Goal: Information Seeking & Learning: Learn about a topic

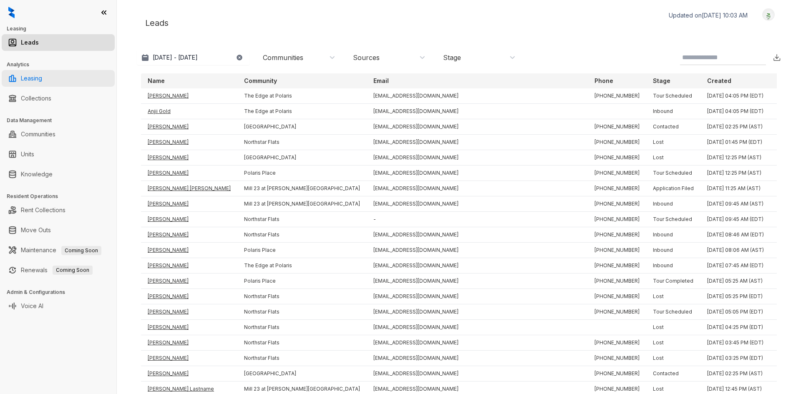
click at [42, 80] on link "Leasing" at bounding box center [31, 78] width 21 height 17
click at [42, 83] on link "Leasing" at bounding box center [31, 78] width 21 height 17
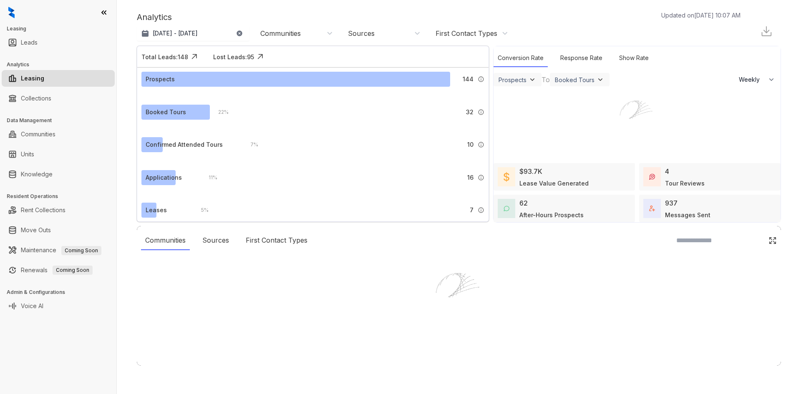
select select "******"
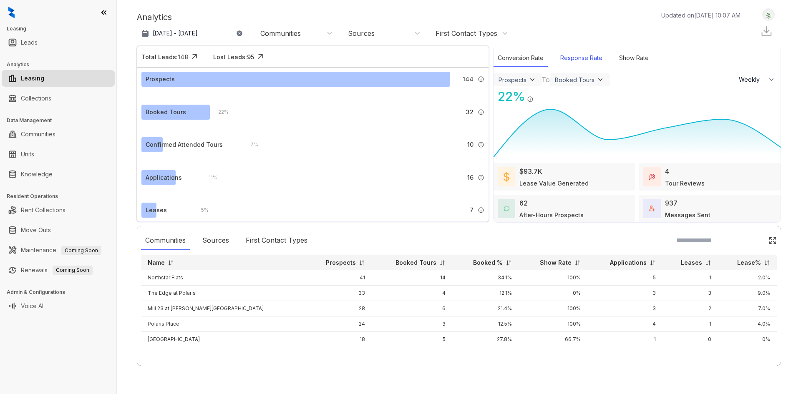
click at [590, 53] on div "Response Rate" at bounding box center [581, 58] width 50 height 18
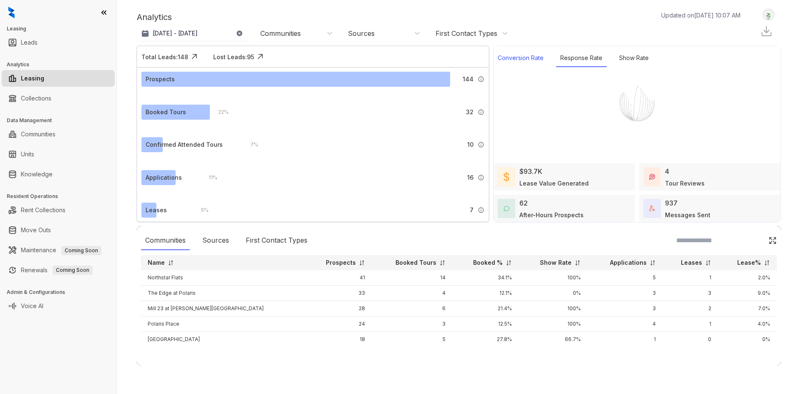
select select "******"
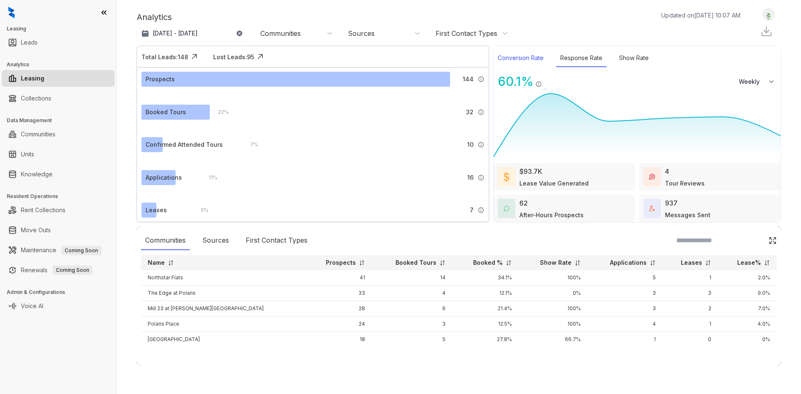
click at [527, 63] on div "Conversion Rate" at bounding box center [521, 58] width 54 height 18
select select "******"
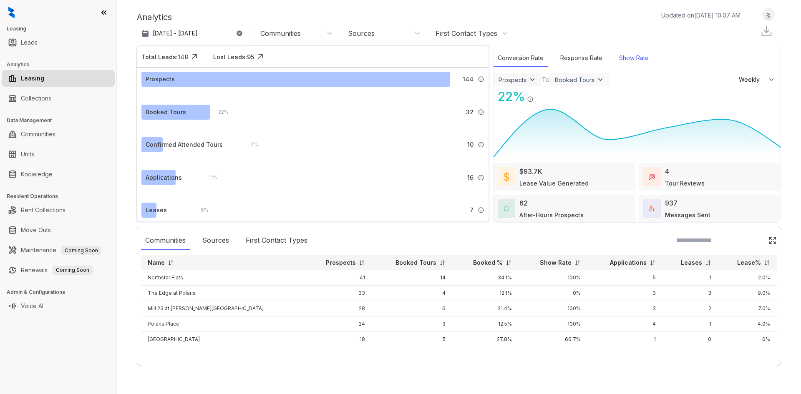
click at [620, 59] on div "Show Rate" at bounding box center [634, 58] width 38 height 18
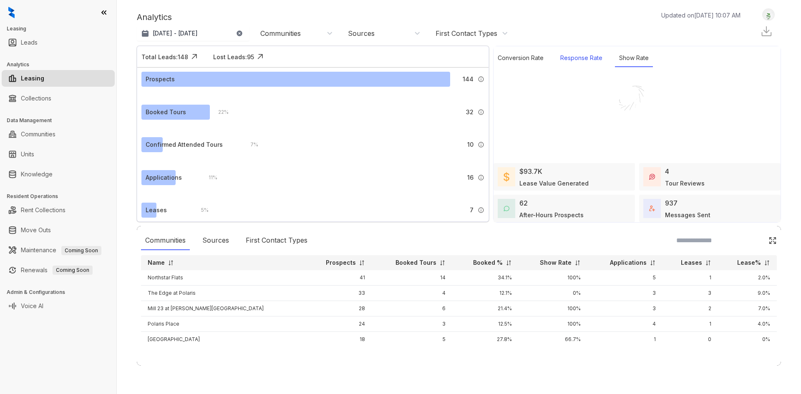
select select "******"
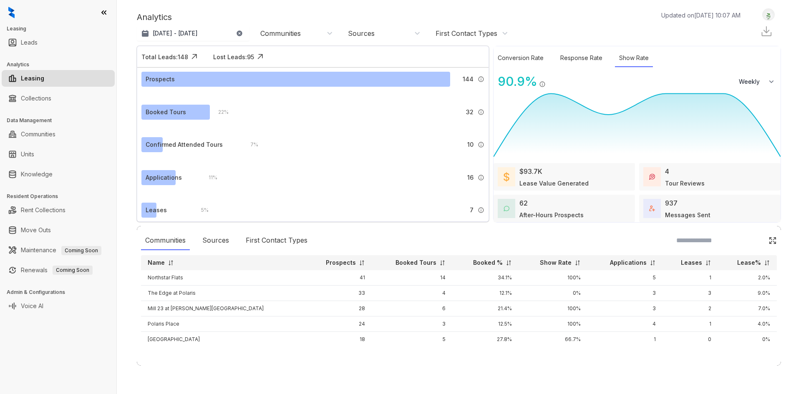
click at [266, 363] on div "Communities Sources First Contact Types Name Prospects Booked Tours Booked % Sh…" at bounding box center [459, 296] width 644 height 140
click at [272, 225] on div "Prospects 144 A prospect is any lead that is not labeled as ‘Not a Prospect’ or…" at bounding box center [312, 154] width 351 height 172
drag, startPoint x: 261, startPoint y: 237, endPoint x: 234, endPoint y: 242, distance: 27.5
click at [261, 237] on div "First Contact Types" at bounding box center [277, 240] width 70 height 19
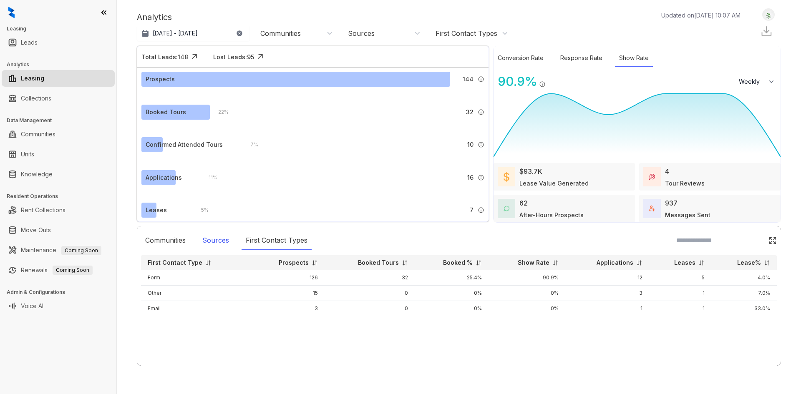
click at [224, 244] on div "Sources" at bounding box center [215, 240] width 35 height 19
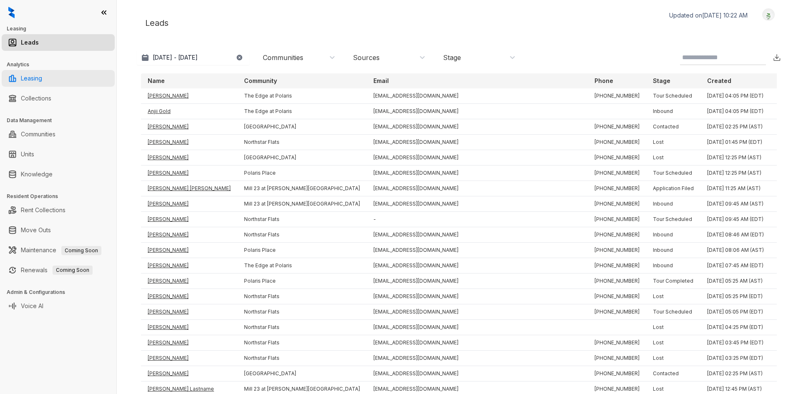
click at [41, 76] on link "Leasing" at bounding box center [31, 78] width 21 height 17
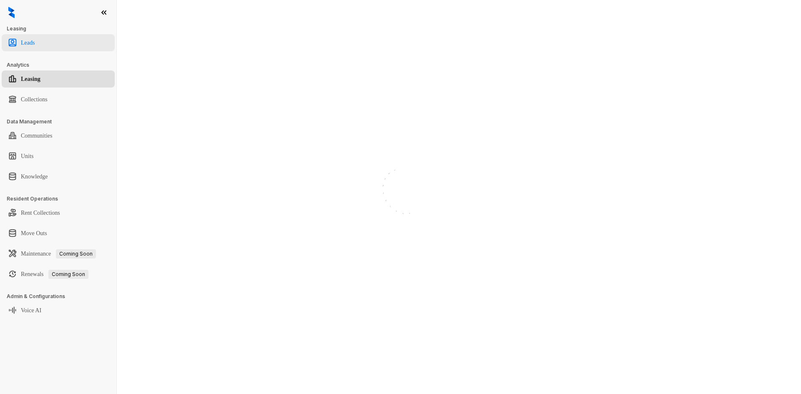
select select "******"
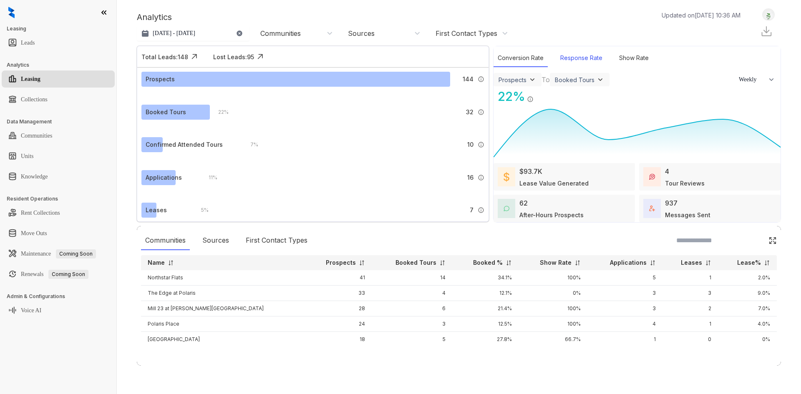
click at [574, 59] on div "Response Rate" at bounding box center [581, 58] width 50 height 18
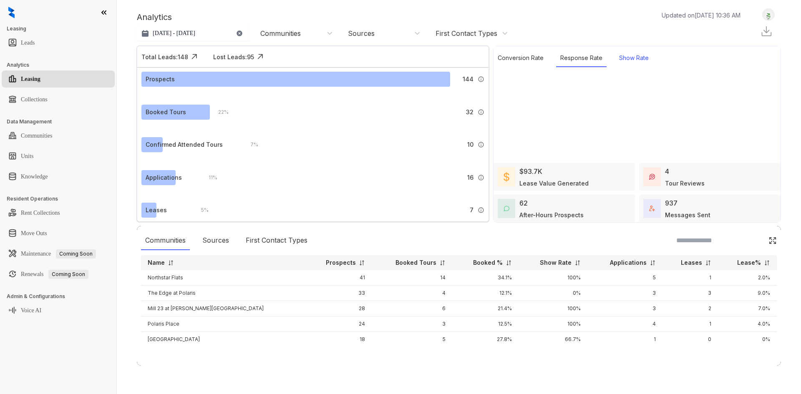
select select "******"
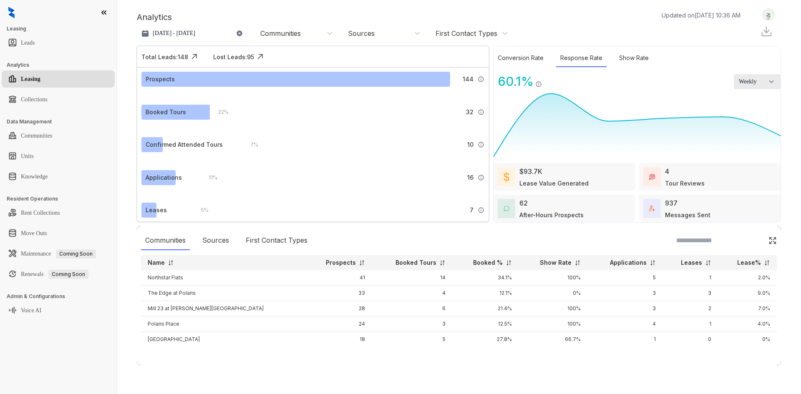
click at [754, 81] on span "Weekly" at bounding box center [751, 82] width 25 height 8
click at [641, 64] on div "Show Rate" at bounding box center [634, 58] width 38 height 18
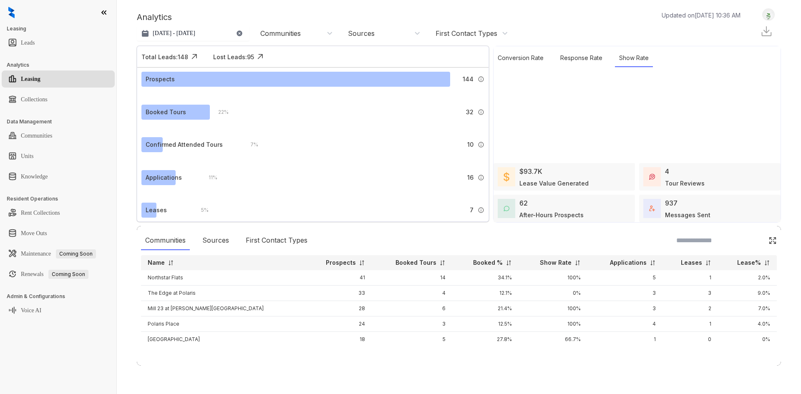
select select "******"
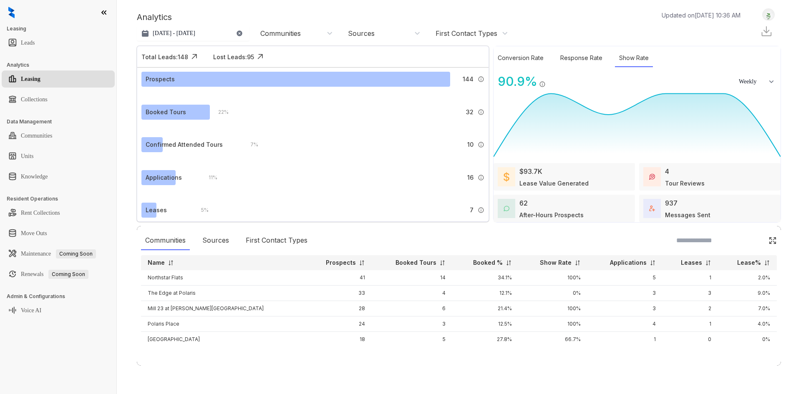
click at [599, 182] on div "$93.7K Lease Value Generated" at bounding box center [564, 177] width 141 height 28
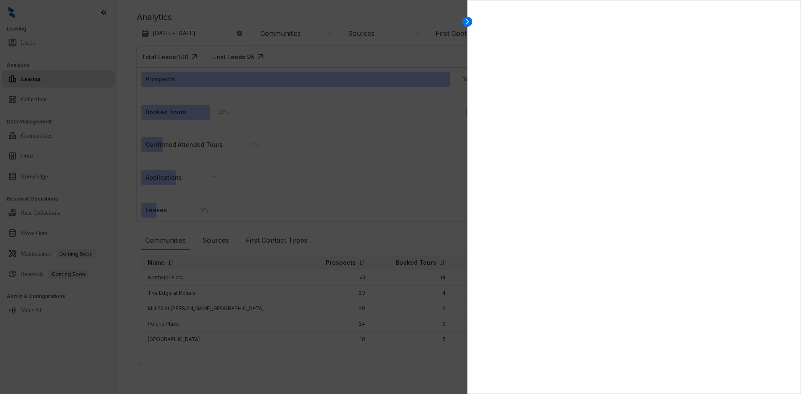
select select "******"
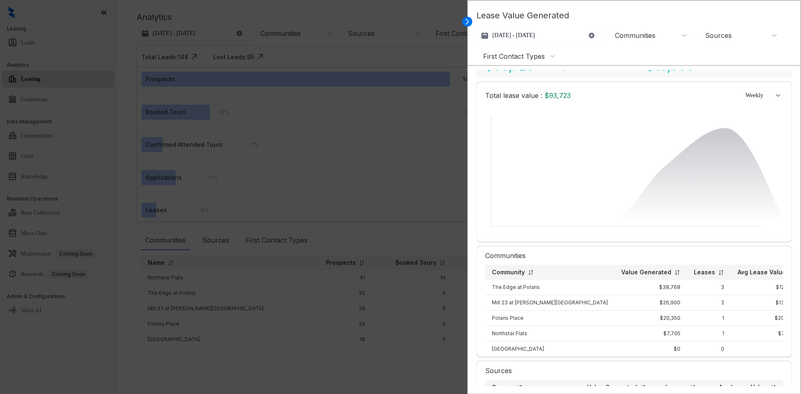
scroll to position [42, 0]
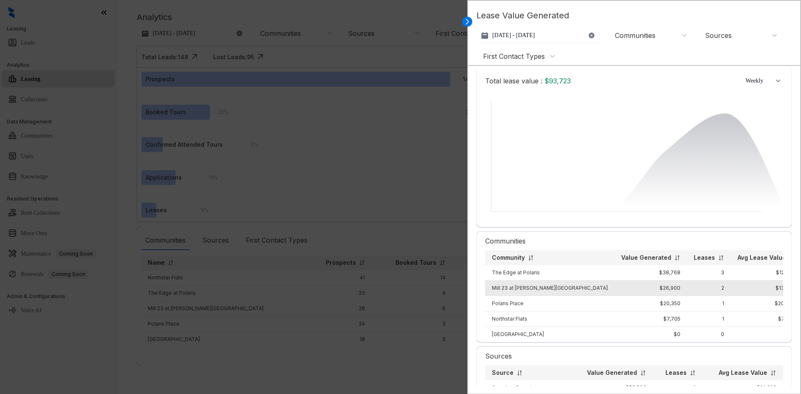
click at [516, 285] on td "Mill 23 at [PERSON_NAME][GEOGRAPHIC_DATA]" at bounding box center [549, 288] width 129 height 15
click at [518, 286] on td "Mill 23 at [PERSON_NAME][GEOGRAPHIC_DATA]" at bounding box center [549, 288] width 129 height 15
click at [628, 286] on td "$26,900" at bounding box center [651, 288] width 73 height 15
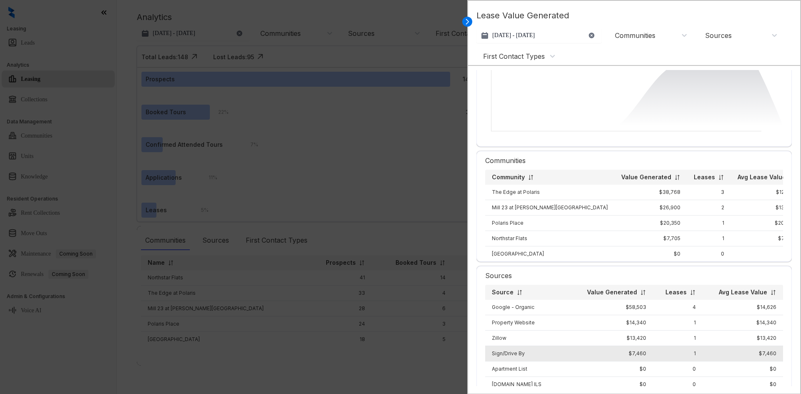
scroll to position [167, 0]
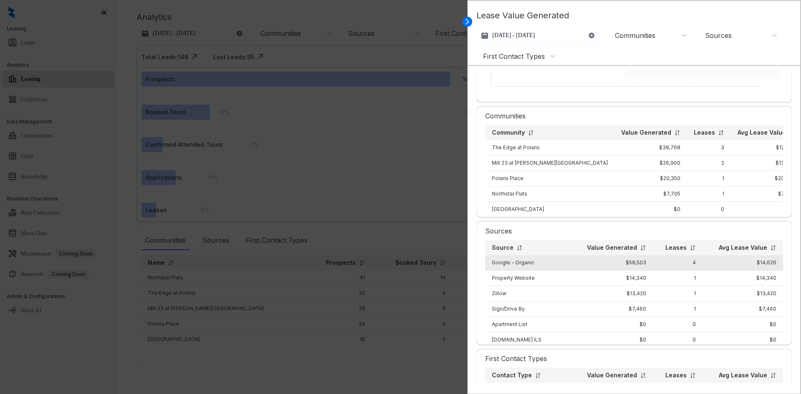
click at [625, 271] on td "$58,503" at bounding box center [611, 262] width 83 height 15
click at [626, 270] on td "$58,503" at bounding box center [611, 262] width 83 height 15
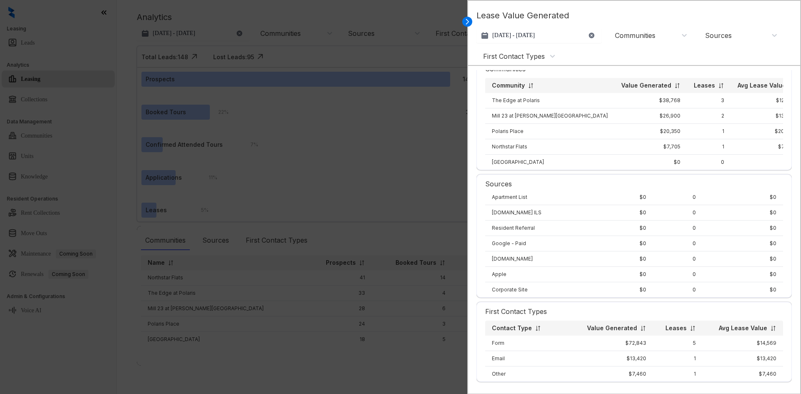
scroll to position [233, 0]
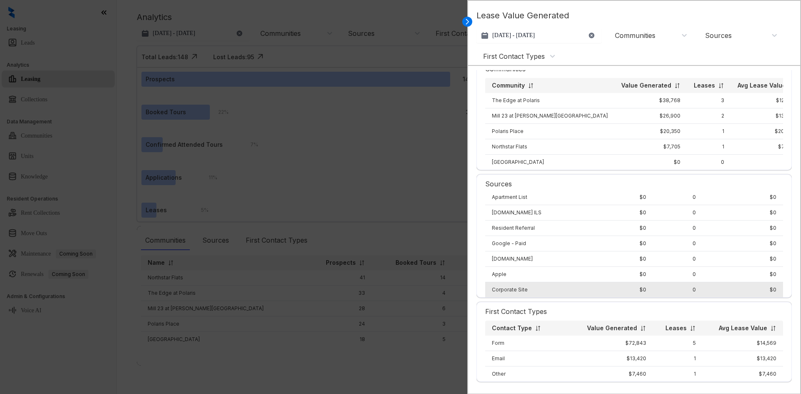
click at [640, 282] on td "$0" at bounding box center [611, 289] width 83 height 15
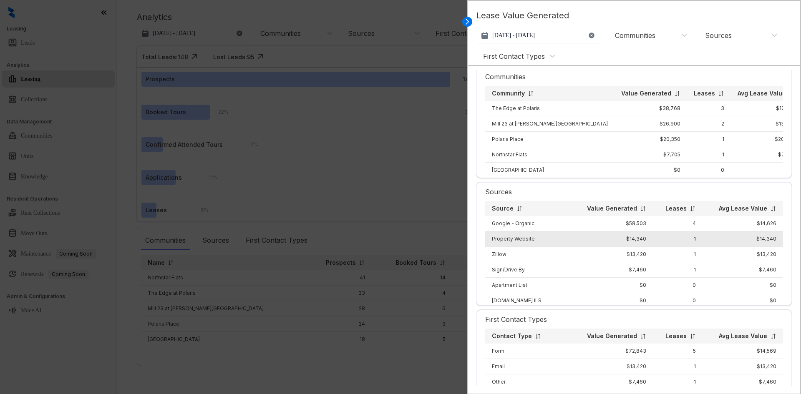
scroll to position [191, 0]
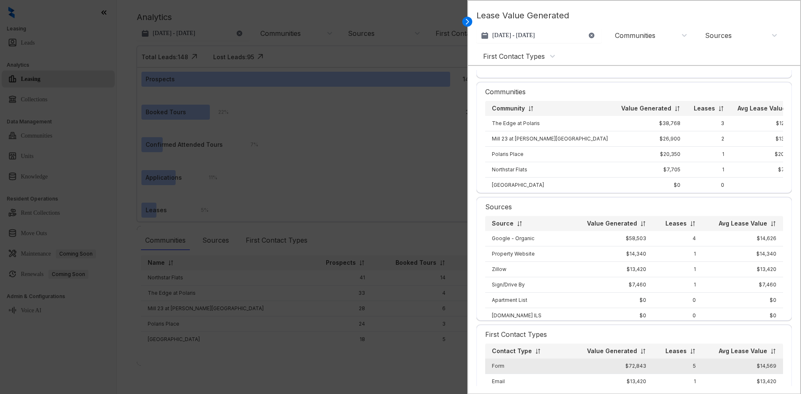
click at [497, 374] on td "Form" at bounding box center [527, 366] width 85 height 15
click at [504, 374] on td "Form" at bounding box center [527, 366] width 85 height 15
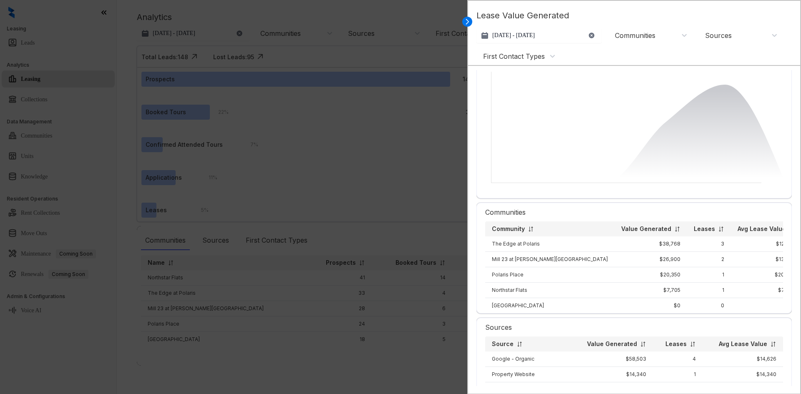
scroll to position [66, 0]
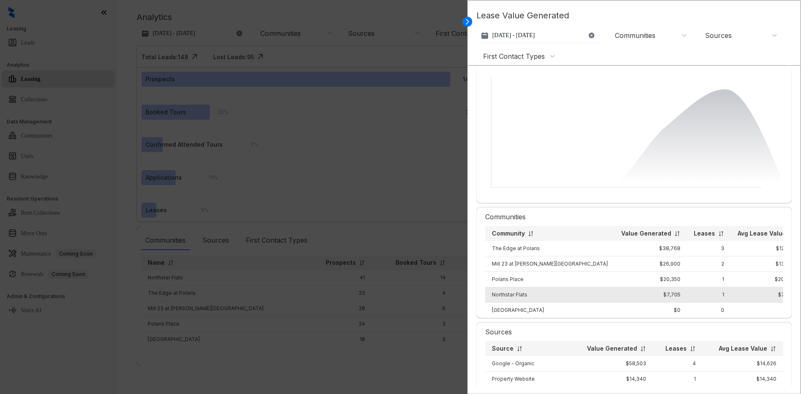
click at [501, 300] on td "Northstar Flats" at bounding box center [549, 294] width 129 height 15
click at [687, 290] on td "1" at bounding box center [709, 294] width 44 height 15
click at [634, 296] on td "$7,705" at bounding box center [651, 294] width 73 height 15
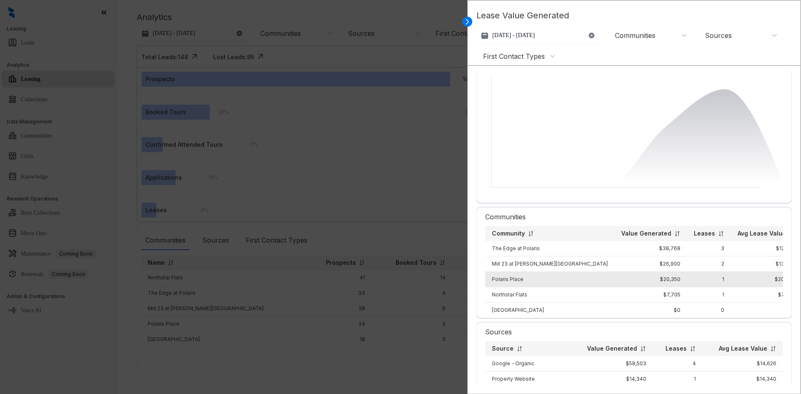
click at [687, 281] on td "1" at bounding box center [709, 279] width 44 height 15
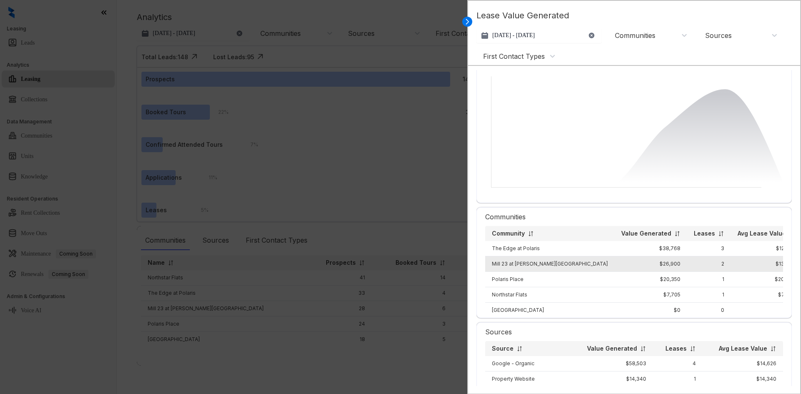
click at [687, 270] on td "2" at bounding box center [709, 264] width 44 height 15
click at [687, 262] on td "2" at bounding box center [709, 264] width 44 height 15
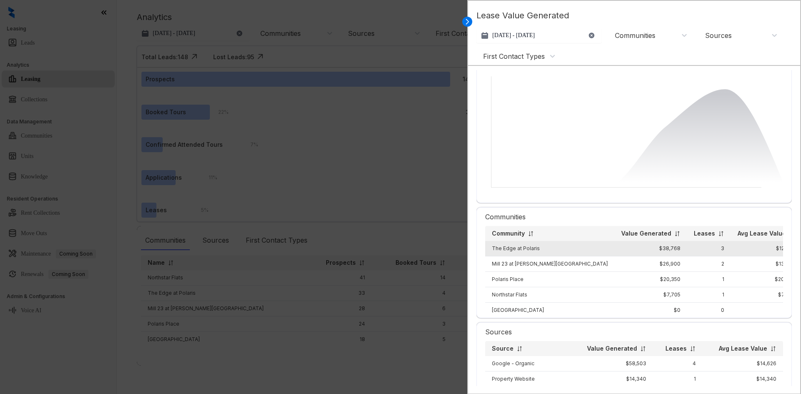
click at [687, 248] on td "3" at bounding box center [709, 248] width 44 height 15
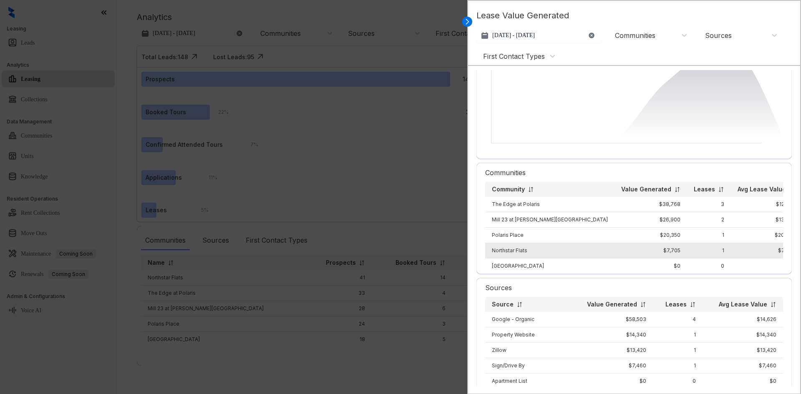
scroll to position [108, 0]
click at [687, 250] on td "1" at bounding box center [709, 253] width 44 height 15
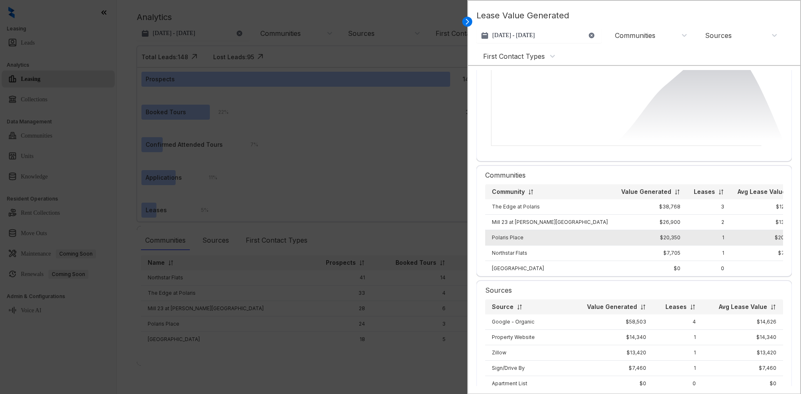
click at [617, 234] on td "$20,350" at bounding box center [651, 237] width 73 height 15
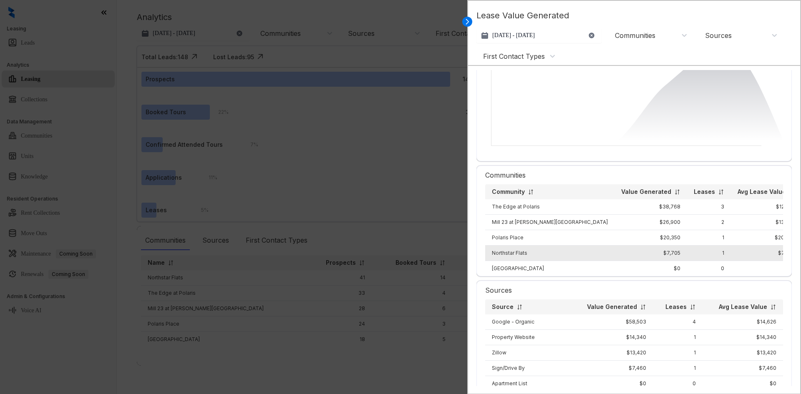
click at [688, 251] on td "1" at bounding box center [709, 253] width 44 height 15
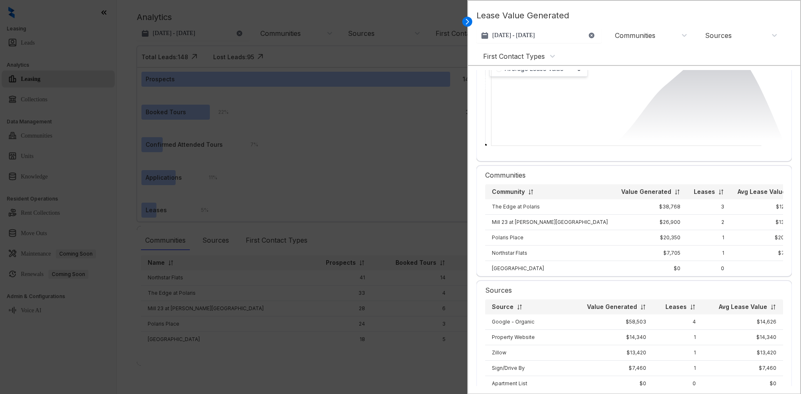
scroll to position [0, 0]
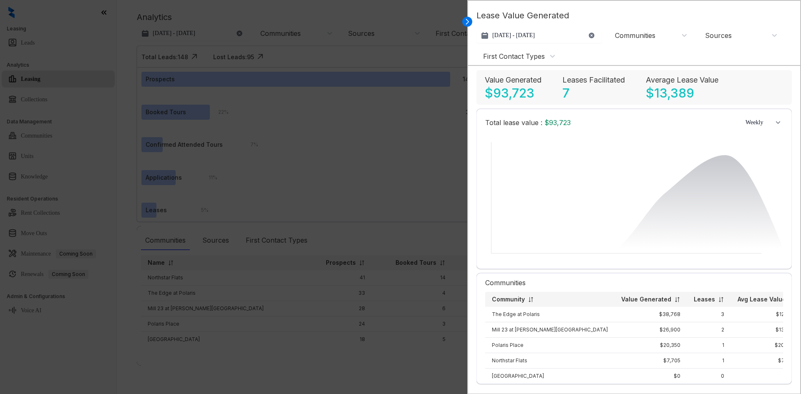
click at [405, 65] on div at bounding box center [400, 197] width 801 height 394
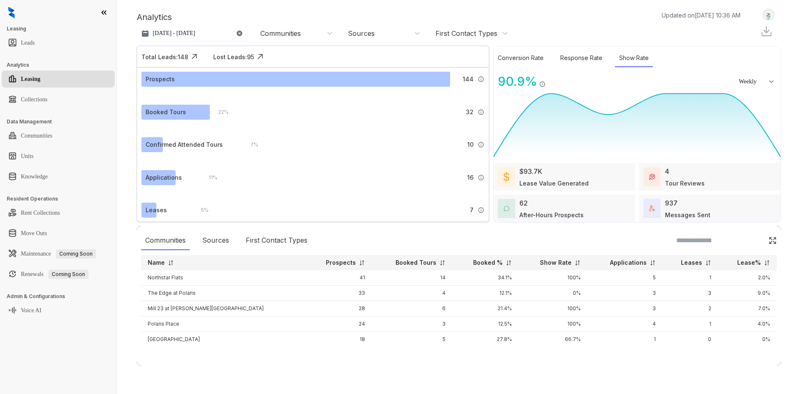
click at [590, 170] on div "$93.7K Lease Value Generated" at bounding box center [564, 177] width 141 height 28
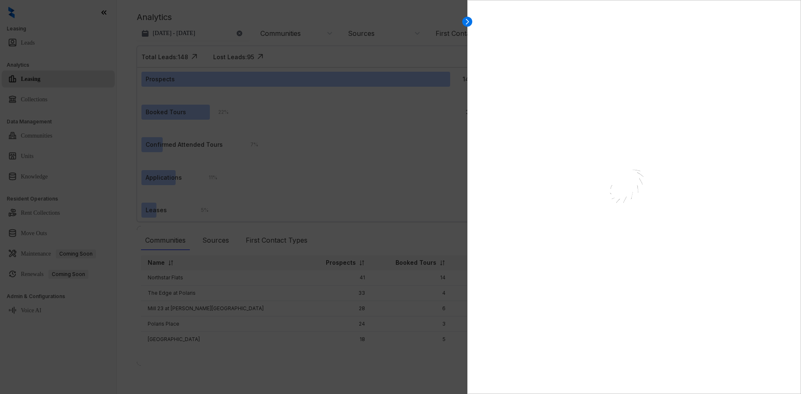
select select "******"
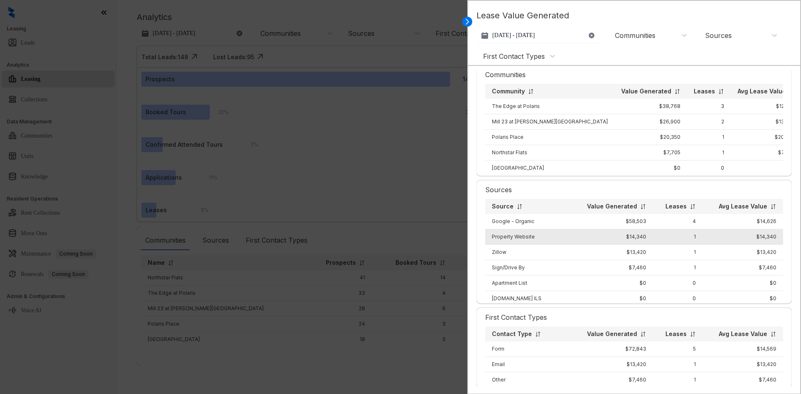
scroll to position [209, 0]
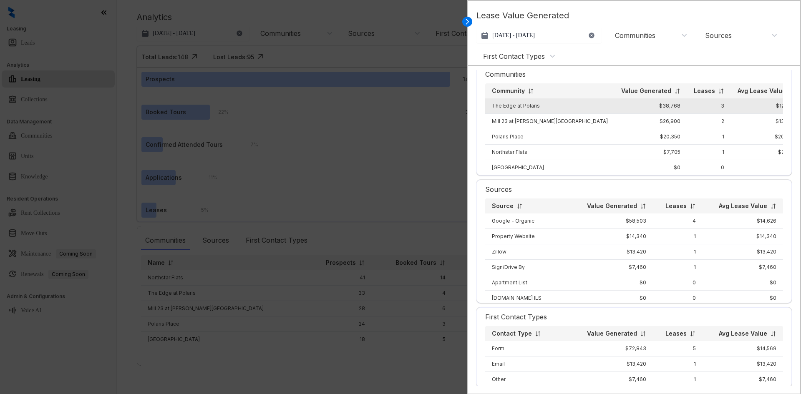
click at [687, 102] on td "3" at bounding box center [709, 105] width 44 height 15
click at [687, 104] on td "3" at bounding box center [709, 105] width 44 height 15
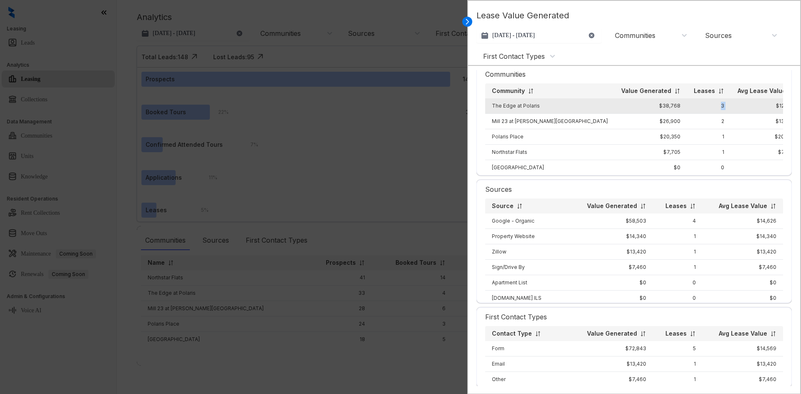
click at [687, 104] on td "3" at bounding box center [709, 105] width 44 height 15
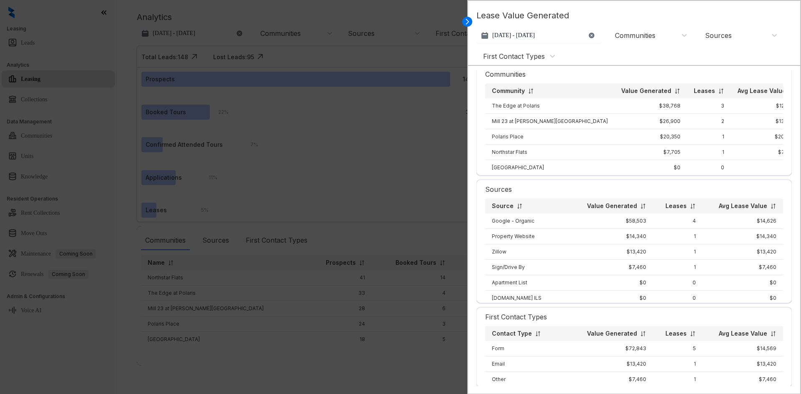
click at [369, 154] on div at bounding box center [400, 197] width 801 height 394
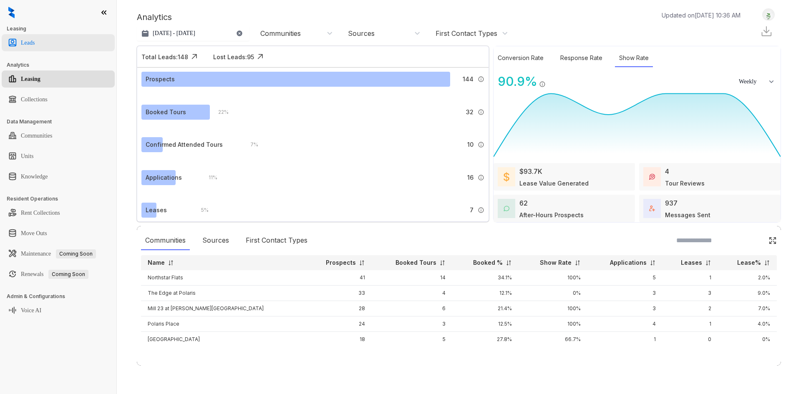
drag, startPoint x: 58, startPoint y: 46, endPoint x: 93, endPoint y: 49, distance: 35.2
click at [35, 46] on link "Leads" at bounding box center [28, 43] width 14 height 17
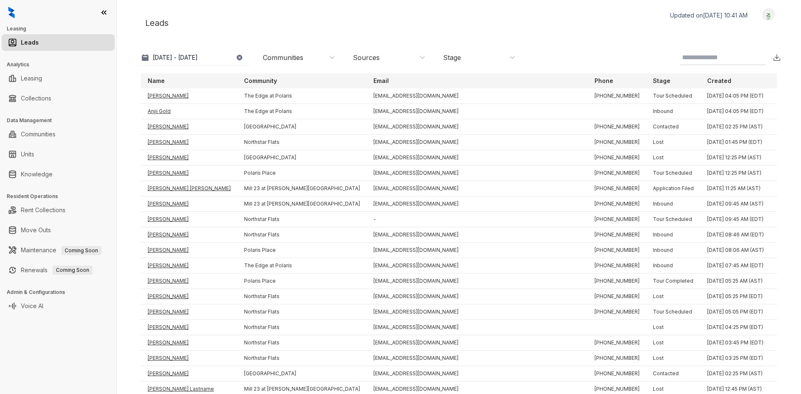
click at [455, 61] on div "Stage" at bounding box center [452, 57] width 18 height 9
click at [502, 108] on div "Application Completed" at bounding box center [475, 106] width 71 height 6
click at [456, 212] on button "Filter" at bounding box center [451, 206] width 23 height 14
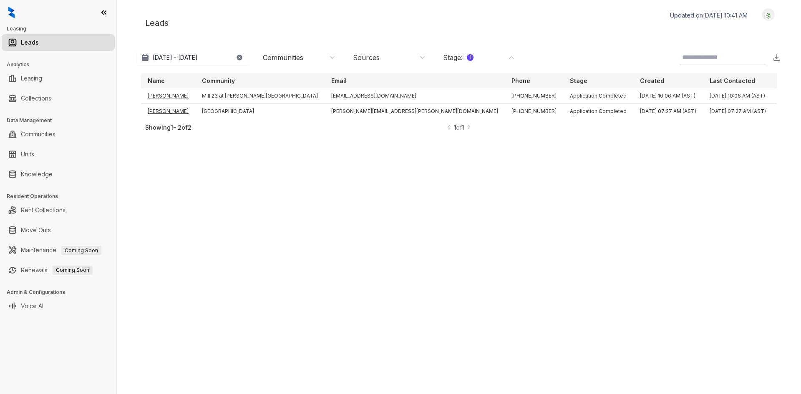
click at [466, 132] on img at bounding box center [469, 127] width 6 height 9
click at [480, 59] on div "Stage : 1" at bounding box center [479, 57] width 73 height 9
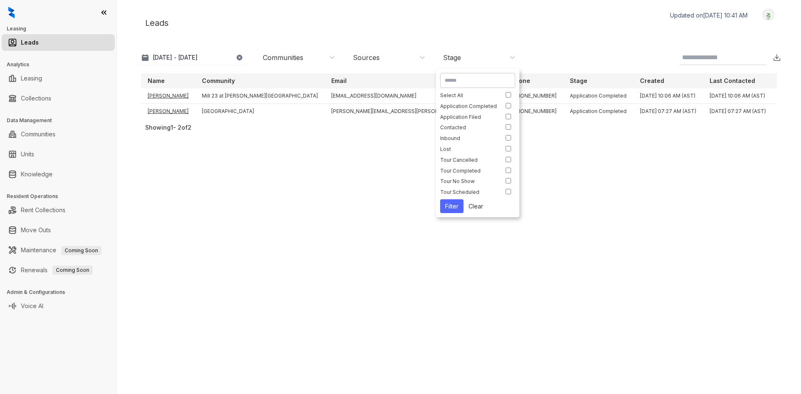
click at [460, 209] on button "Filter" at bounding box center [451, 206] width 23 height 14
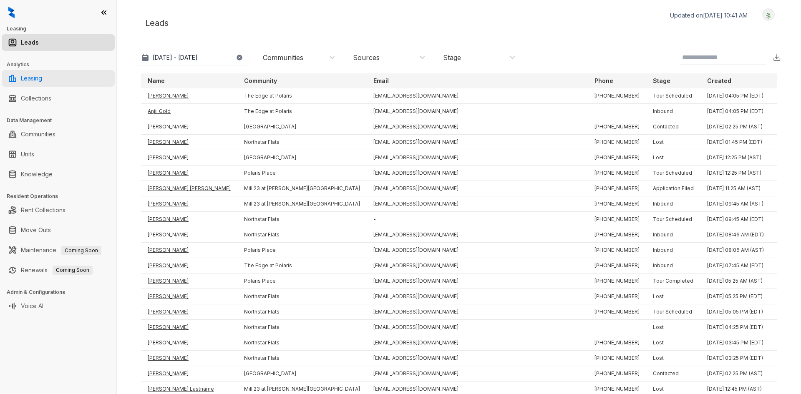
click at [42, 80] on link "Leasing" at bounding box center [31, 78] width 21 height 17
select select "******"
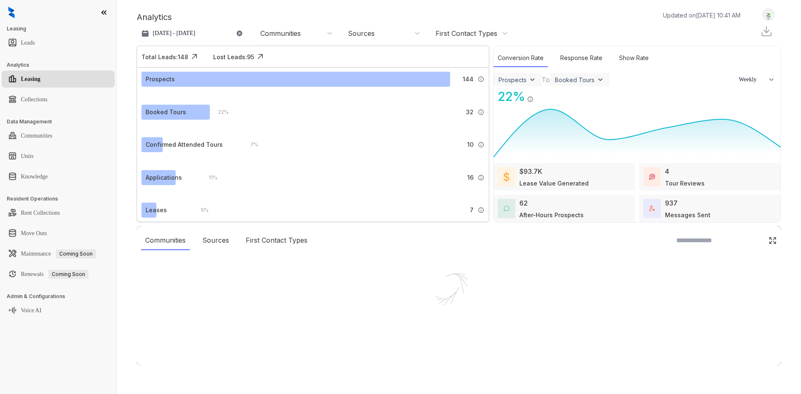
click at [62, 77] on div at bounding box center [400, 197] width 801 height 394
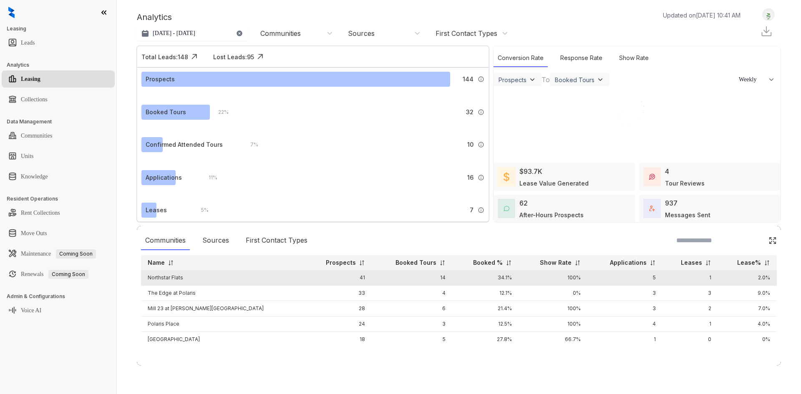
click at [411, 277] on td "14" at bounding box center [412, 277] width 81 height 15
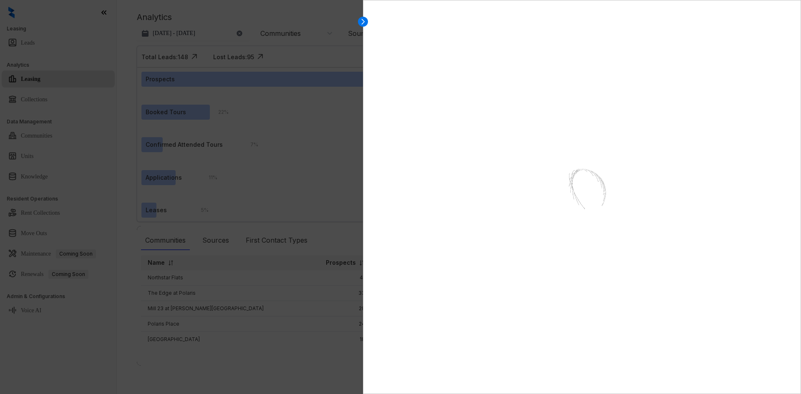
select select "******"
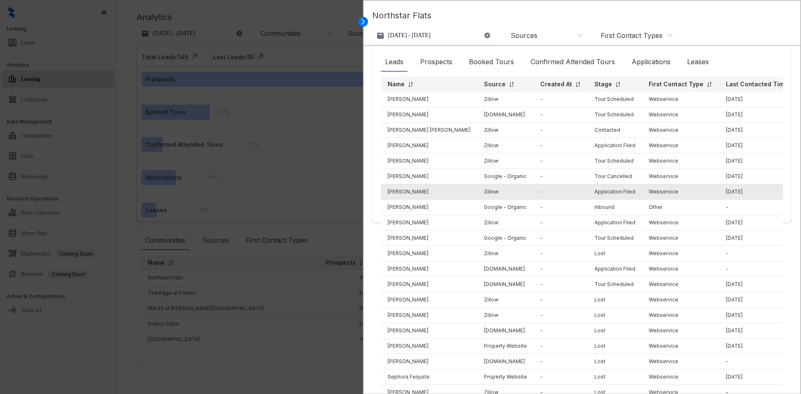
scroll to position [167, 0]
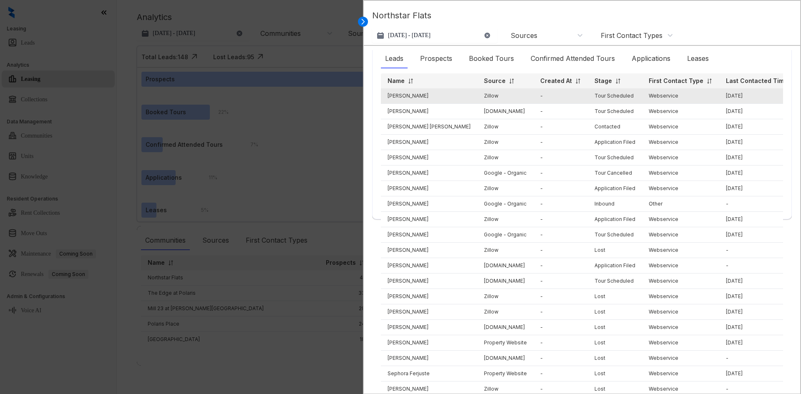
click at [398, 96] on td "[PERSON_NAME]" at bounding box center [429, 95] width 96 height 15
click at [398, 97] on td "[PERSON_NAME]" at bounding box center [429, 95] width 96 height 15
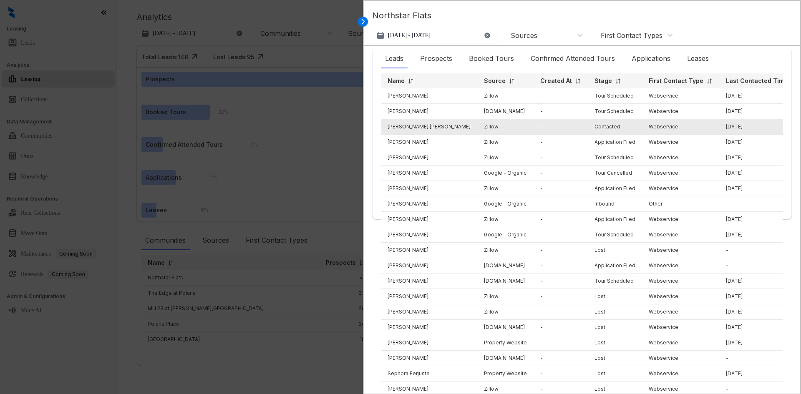
scroll to position [0, 0]
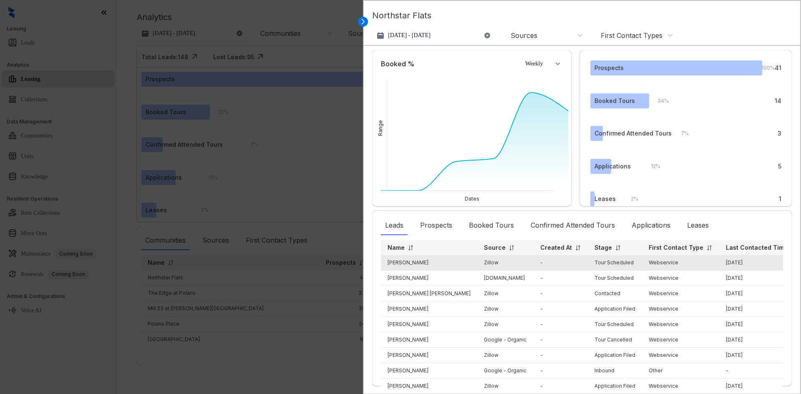
click at [409, 262] on td "[PERSON_NAME]" at bounding box center [429, 262] width 96 height 15
click at [396, 258] on td "[PERSON_NAME]" at bounding box center [429, 262] width 96 height 15
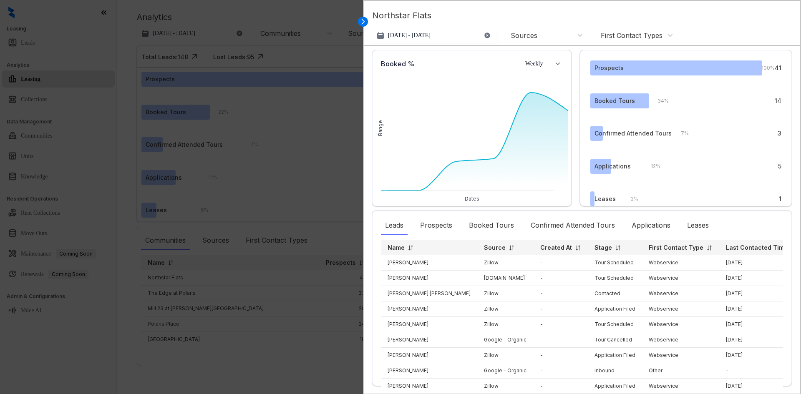
click at [309, 121] on div at bounding box center [400, 197] width 801 height 394
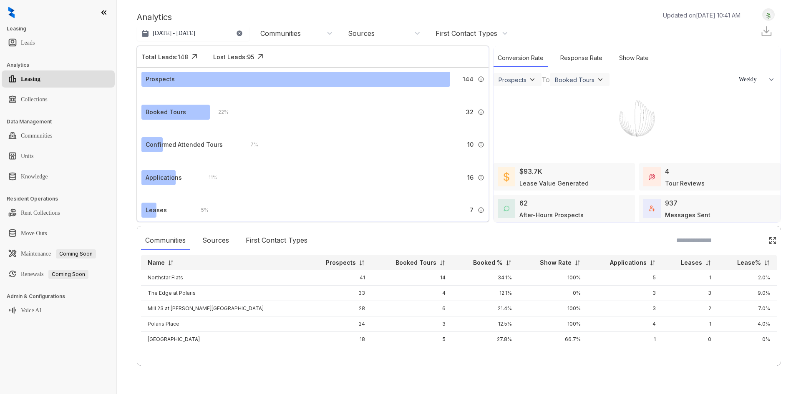
click at [767, 14] on img at bounding box center [769, 14] width 12 height 9
click at [527, 19] on div "Analytics Updated on Sep 03, 2025, 10:41 AM" at bounding box center [443, 17] width 612 height 13
click at [771, 12] on img at bounding box center [769, 14] width 12 height 9
click at [52, 368] on div "Leasing Leads Analytics Leasing Collections Data Management Communities Units K…" at bounding box center [58, 197] width 116 height 394
click at [104, 14] on icon at bounding box center [104, 12] width 8 height 8
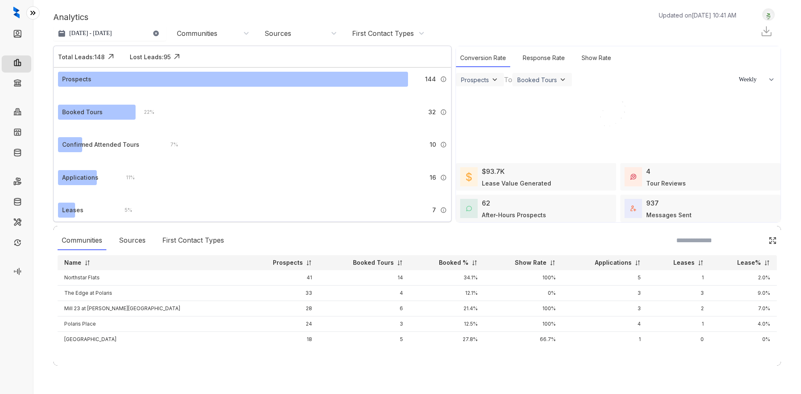
click at [33, 11] on icon at bounding box center [33, 13] width 8 height 8
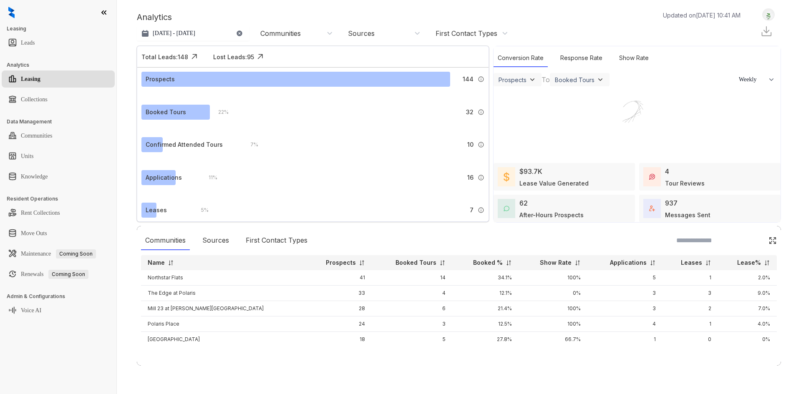
click at [519, 15] on div "Analytics Updated on Sep 03, 2025, 10:41 AM" at bounding box center [443, 17] width 612 height 13
click at [578, 39] on div "Aug 3, 2025 - Sep 2, 2025 Today Last 7 days Last 30 days Month to date Year to …" at bounding box center [459, 33] width 644 height 17
click at [493, 367] on div "Analytics Updated on Sep 03, 2025, 10:41 AM Aug 3, 2025 - Sep 2, 2025 Today Las…" at bounding box center [459, 188] width 644 height 361
click at [490, 364] on div "Communities Sources First Contact Types Name Prospects Booked Tours Booked % Sh…" at bounding box center [459, 296] width 644 height 140
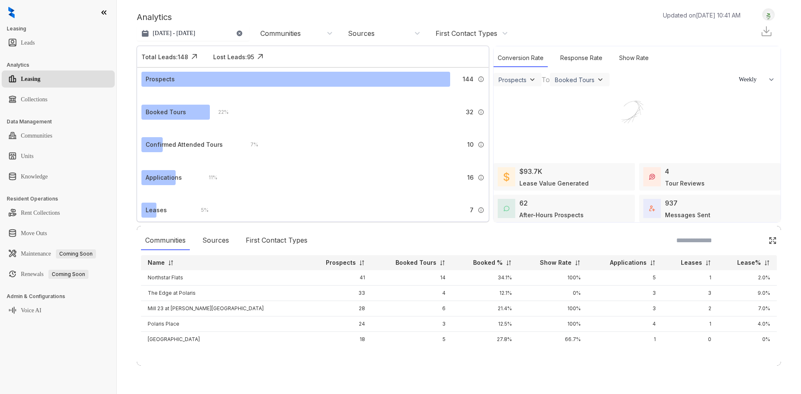
click at [490, 364] on div "Communities Sources First Contact Types Name Prospects Booked Tours Booked % Sh…" at bounding box center [459, 296] width 644 height 140
